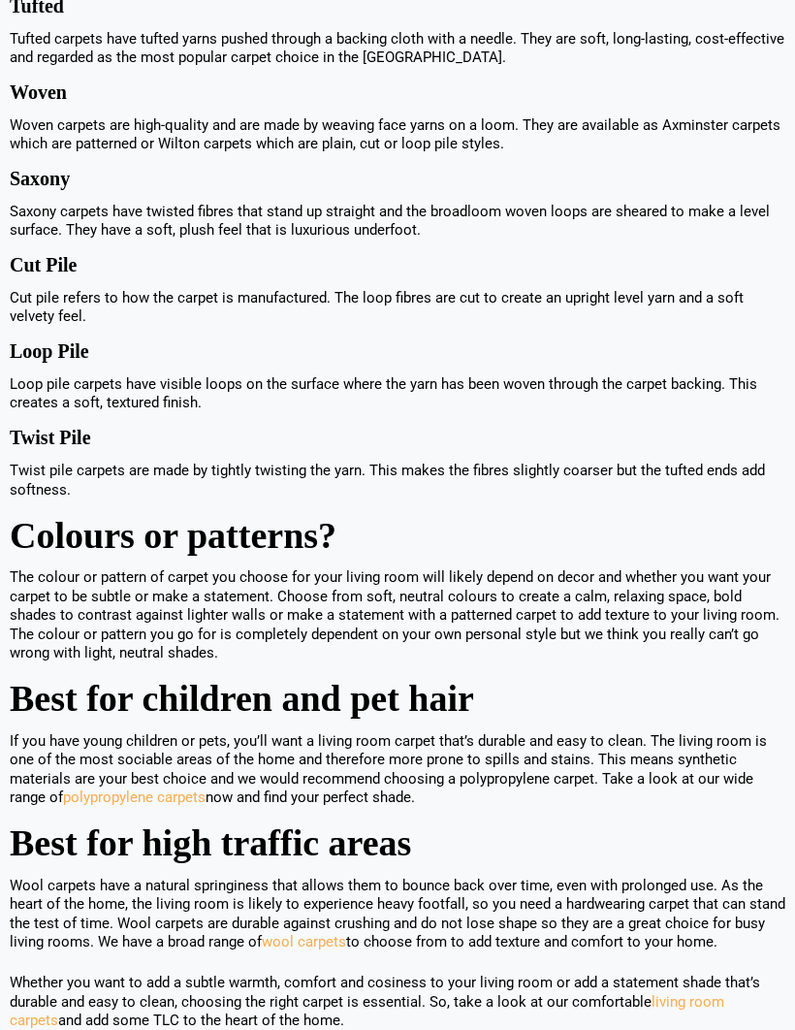
scroll to position [2055, 0]
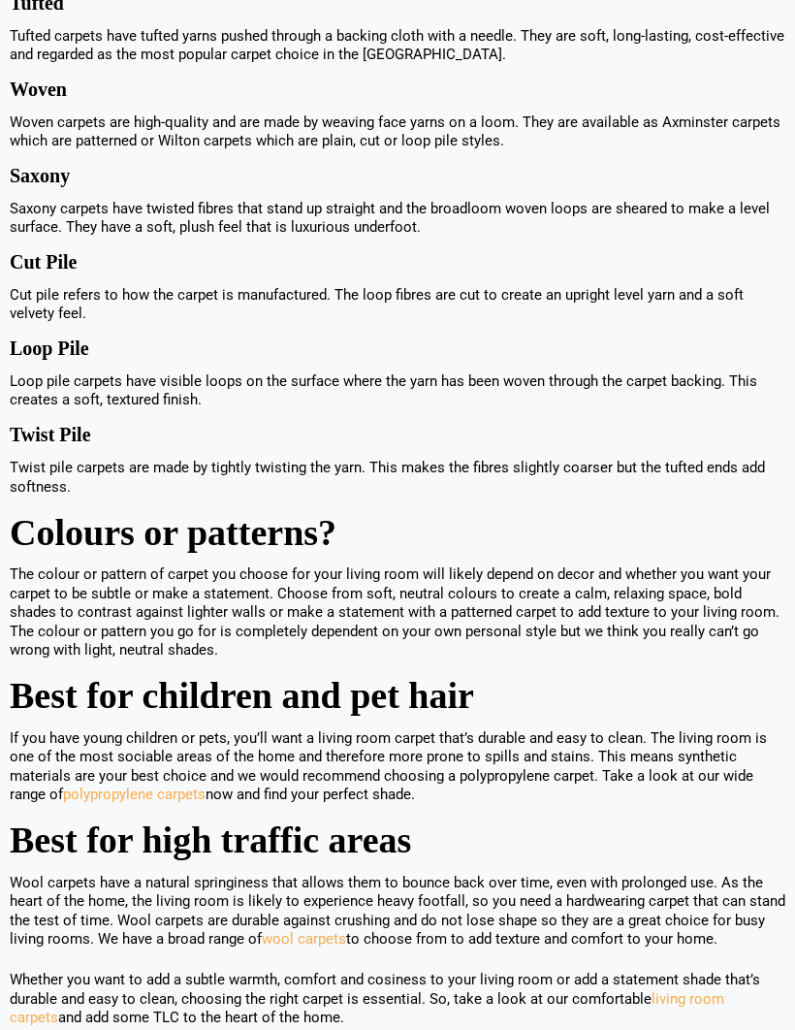
click at [222, 613] on p "The colour or pattern of carpet you choose for your living room will likely dep…" at bounding box center [398, 613] width 776 height 95
click at [257, 855] on h2 "Best for high traffic areas" at bounding box center [398, 841] width 776 height 28
click at [272, 850] on h2 "Best for high traffic areas" at bounding box center [398, 841] width 776 height 28
click at [155, 837] on h2 "Best for high traffic areas" at bounding box center [398, 841] width 776 height 28
click at [167, 922] on p "Wool carpets have a natural springiness that allows them to bounce back over ti…" at bounding box center [398, 913] width 776 height 76
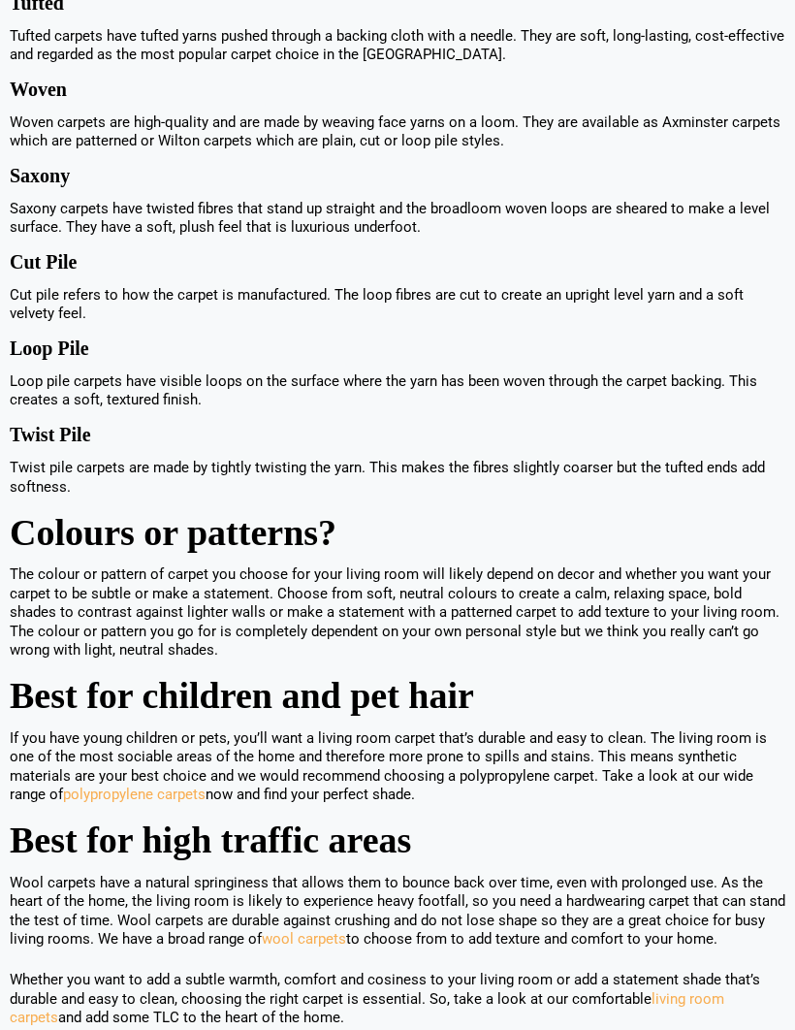
click at [199, 933] on p "Wool carpets have a natural springiness that allows them to bounce back over ti…" at bounding box center [398, 913] width 776 height 76
click at [198, 939] on p "Wool carpets have a natural springiness that allows them to bounce back over ti…" at bounding box center [398, 913] width 776 height 76
click at [207, 989] on p "Whether you want to add a subtle warmth, comfort and cosiness to your living ro…" at bounding box center [398, 1000] width 776 height 57
click at [707, 892] on p "Wool carpets have a natural springiness that allows them to bounce back over ti…" at bounding box center [398, 913] width 776 height 76
click at [398, 836] on h2 "Best for high traffic areas" at bounding box center [398, 841] width 776 height 28
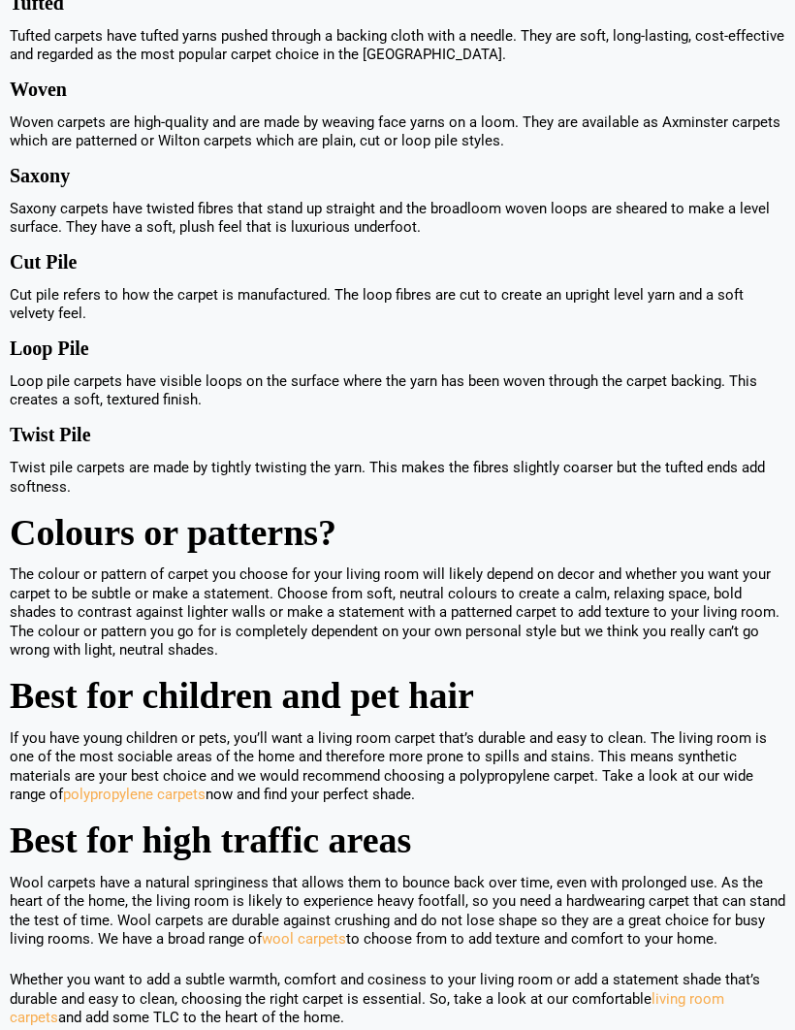
click at [380, 836] on h2 "Best for high traffic areas" at bounding box center [398, 841] width 776 height 28
click at [353, 845] on h2 "Best for high traffic areas" at bounding box center [398, 841] width 776 height 28
click at [261, 839] on h2 "Best for high traffic areas" at bounding box center [398, 841] width 776 height 28
click at [123, 891] on p "Wool carpets have a natural springiness that allows them to bounce back over ti…" at bounding box center [398, 913] width 776 height 76
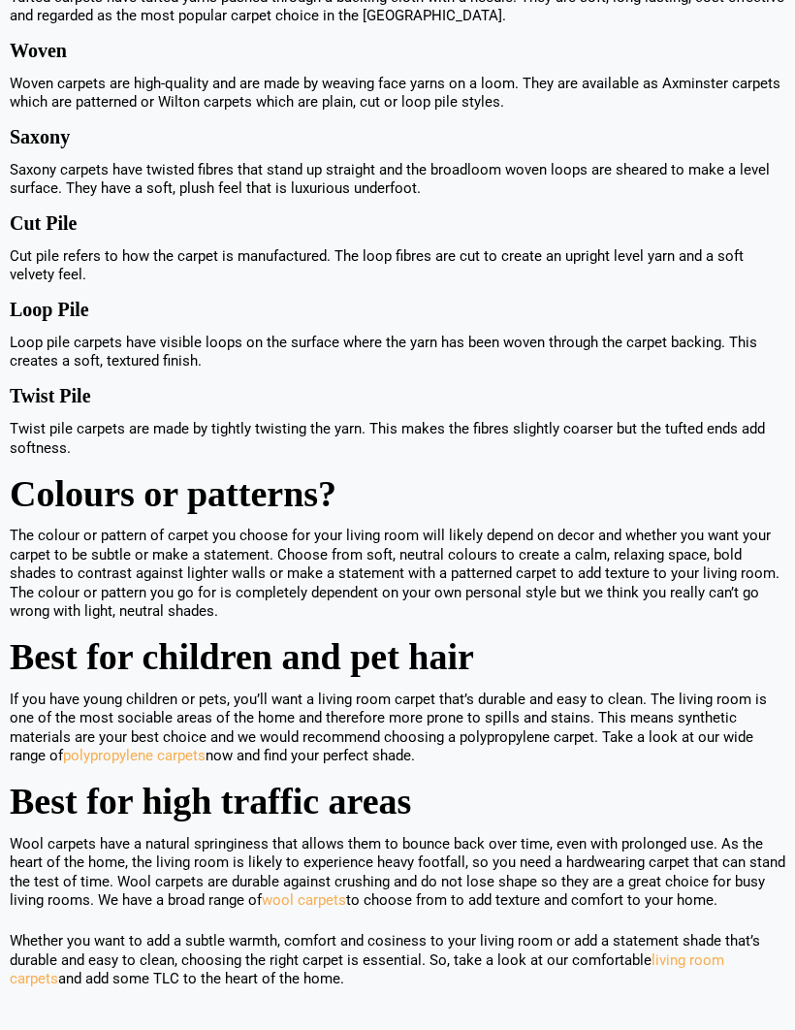
scroll to position [2094, 0]
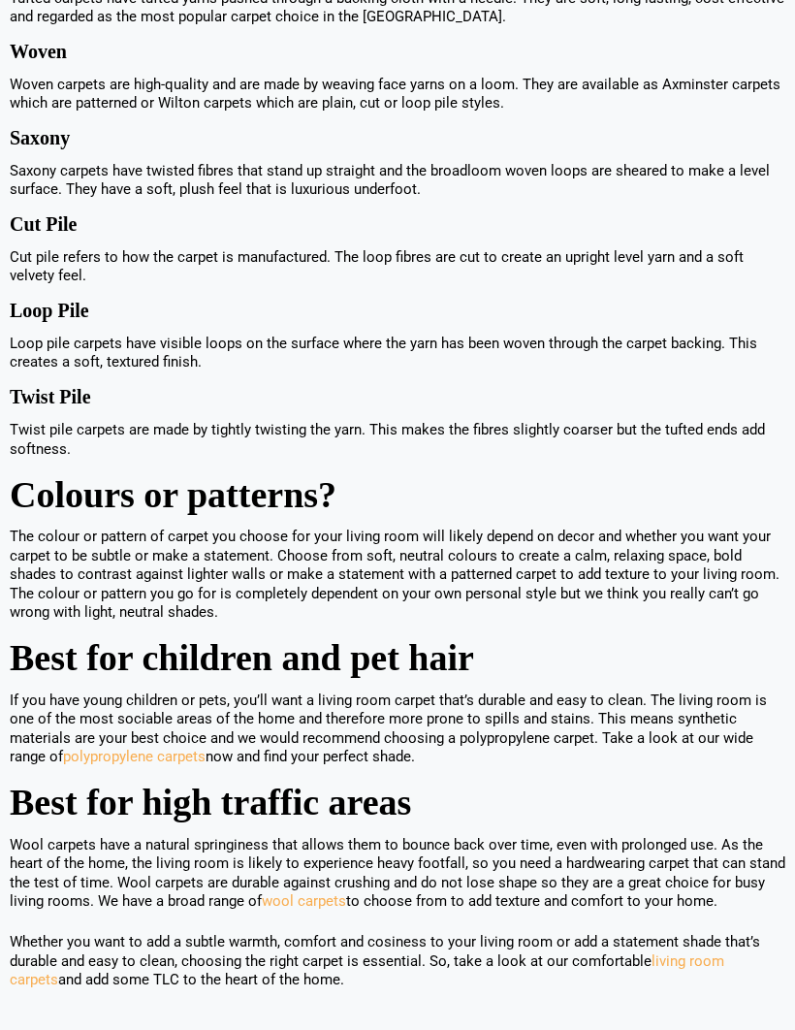
click at [149, 113] on p "Woven carpets are high-quality and are made by weaving face yarns on a loom. Th…" at bounding box center [398, 95] width 776 height 38
click at [166, 113] on p "Woven carpets are high-quality and are made by weaving face yarns on a loom. Th…" at bounding box center [398, 95] width 776 height 38
click at [36, 56] on h3 "Woven" at bounding box center [398, 52] width 776 height 8
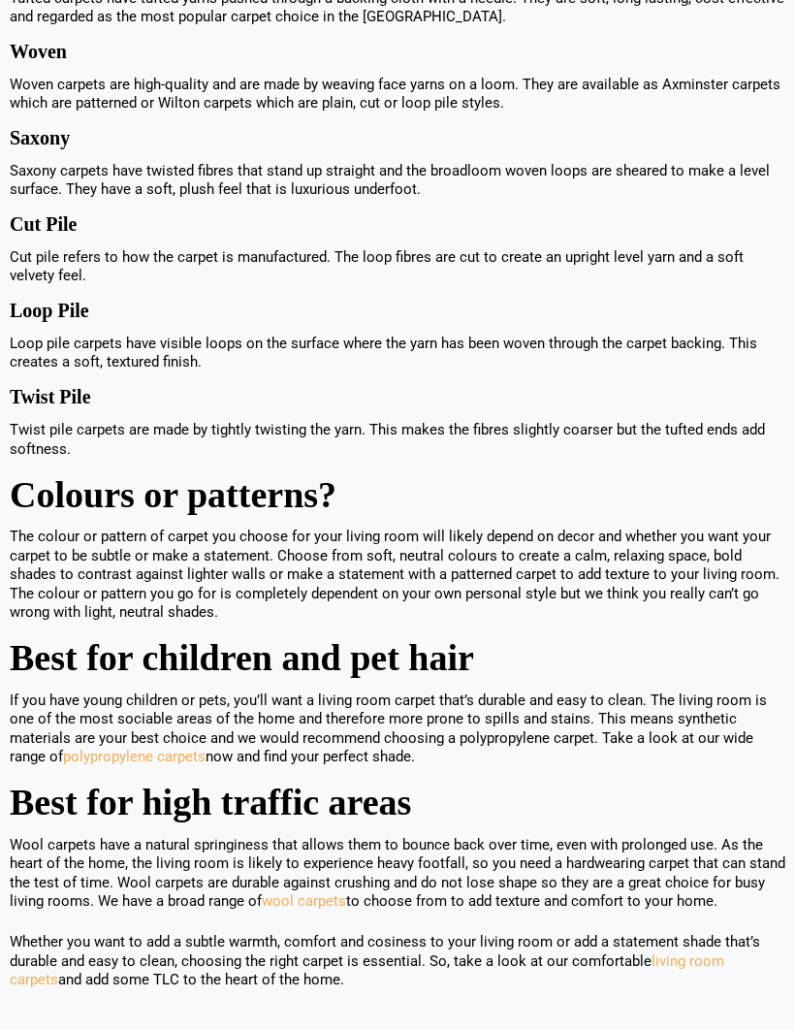
click at [57, 87] on p "Woven carpets are high-quality and are made by weaving face yarns on a loom. Th…" at bounding box center [398, 95] width 776 height 38
click at [139, 102] on p "Woven carpets are high-quality and are made by weaving face yarns on a loom. Th…" at bounding box center [398, 95] width 776 height 38
click at [117, 101] on p "Woven carpets are high-quality and are made by weaving face yarns on a loom. Th…" at bounding box center [398, 95] width 776 height 38
click at [716, 103] on p "Woven carpets are high-quality and are made by weaving face yarns on a loom. Th…" at bounding box center [398, 95] width 776 height 38
click at [700, 103] on p "Woven carpets are high-quality and are made by weaving face yarns on a loom. Th…" at bounding box center [398, 95] width 776 height 38
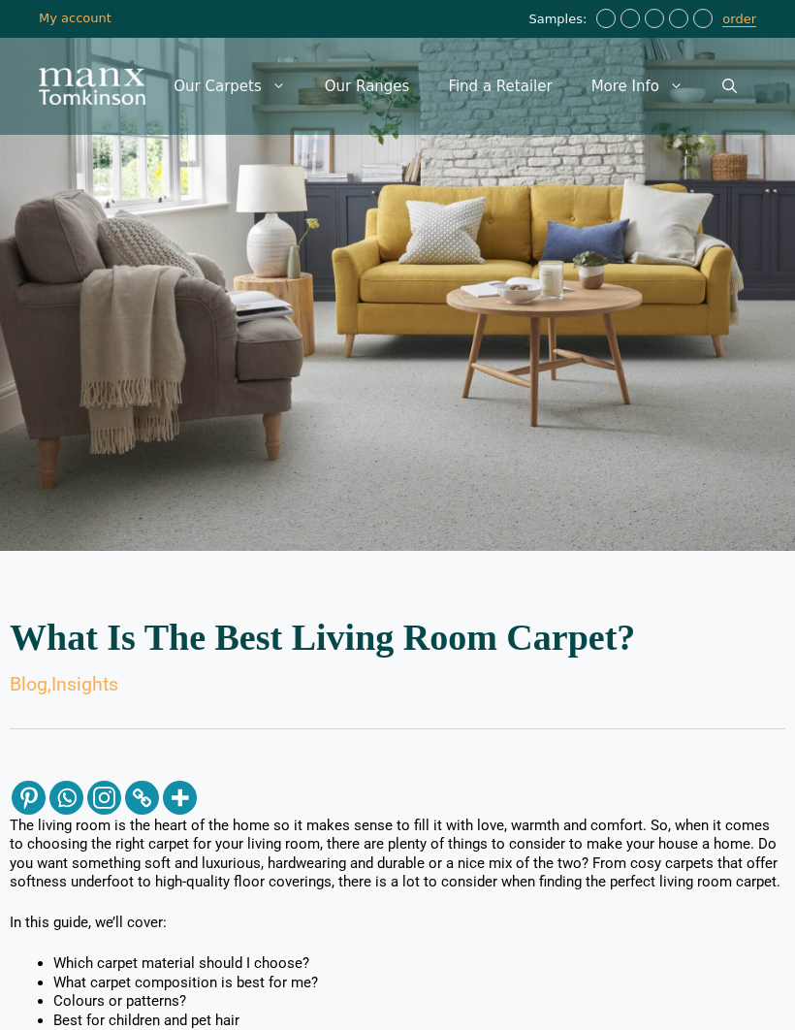
scroll to position [0, 0]
